Goal: Download file/media

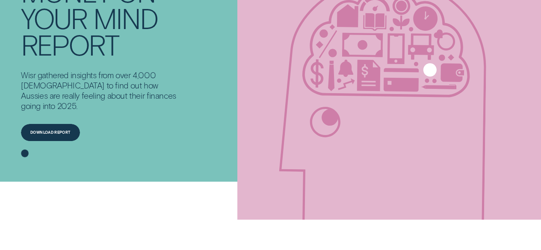
scroll to position [86, 0]
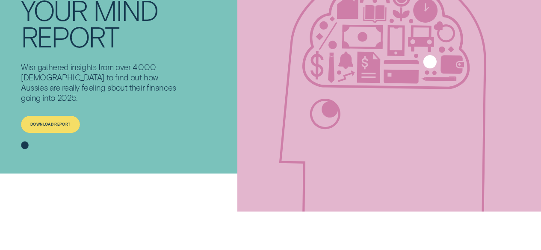
click at [58, 123] on div "Download report" at bounding box center [50, 124] width 40 height 3
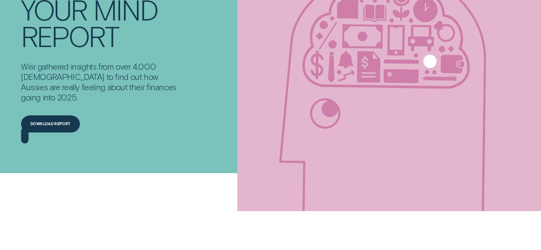
scroll to position [131, 0]
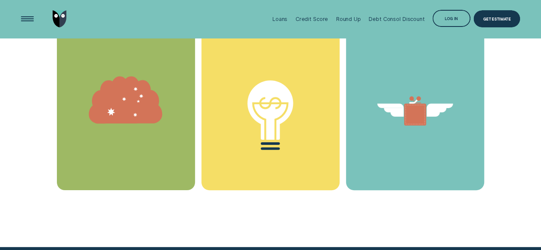
scroll to position [1597, 0]
